Goal: Transaction & Acquisition: Purchase product/service

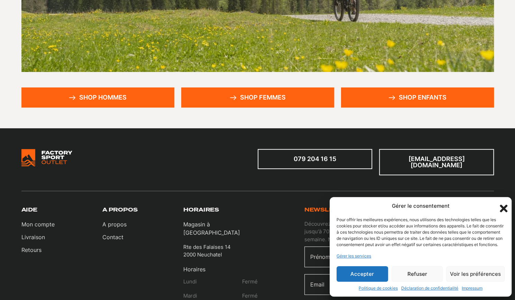
scroll to position [171, 0]
click at [503, 205] on icon "Fermer la boîte de dialogue" at bounding box center [504, 209] width 8 height 8
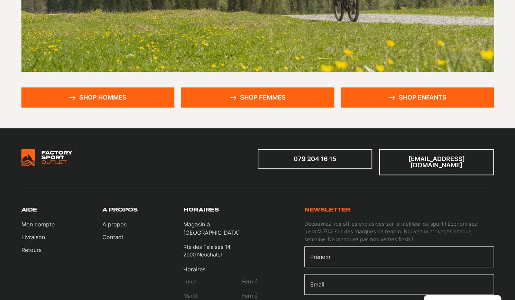
click at [419, 98] on link "Shop enfants" at bounding box center [417, 98] width 153 height 20
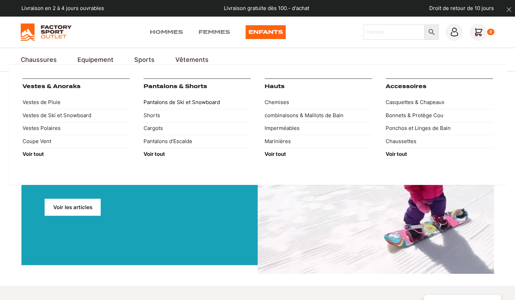
click at [177, 102] on link "Pantalons de Ski et Snowboard" at bounding box center [197, 102] width 107 height 13
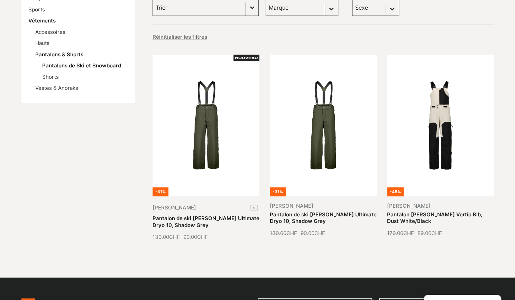
scroll to position [136, 0]
